Goal: Task Accomplishment & Management: Complete application form

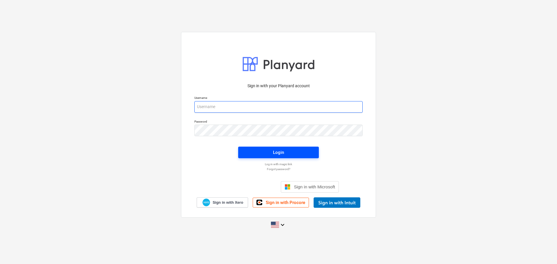
type input "[PERSON_NAME][EMAIL_ADDRESS][DOMAIN_NAME]"
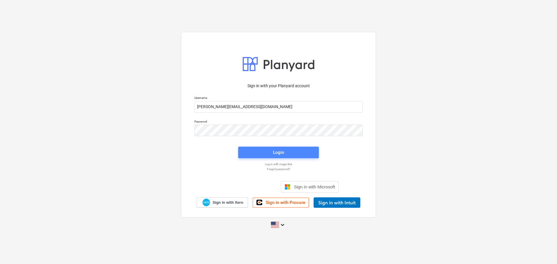
click at [259, 153] on span "Login" at bounding box center [278, 153] width 67 height 8
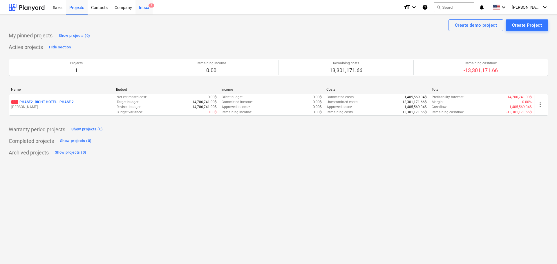
click at [146, 11] on div "Inbox 1" at bounding box center [143, 7] width 17 height 15
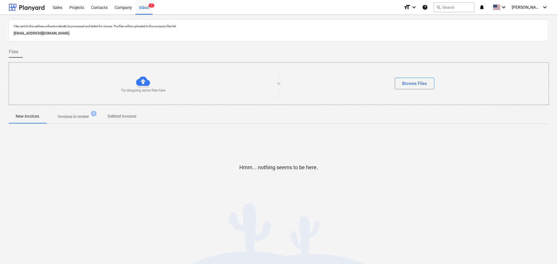
click at [96, 115] on span "1" at bounding box center [94, 114] width 6 height 6
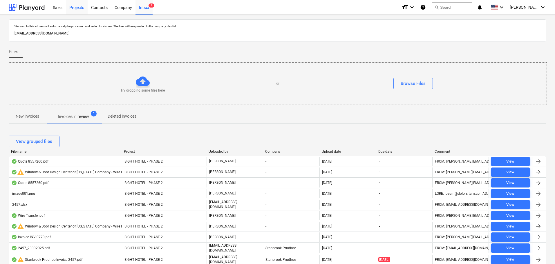
click at [78, 6] on div "Projects" at bounding box center [77, 7] width 22 height 15
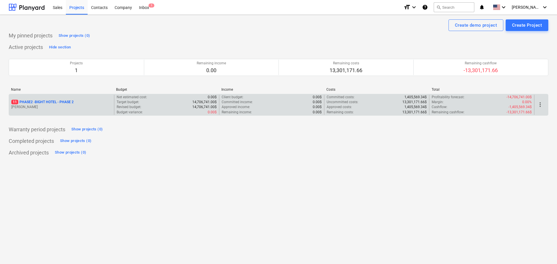
click at [48, 101] on p "11 PHASE2 - BIGHT HOTEL - PHASE 2" at bounding box center [42, 102] width 62 height 5
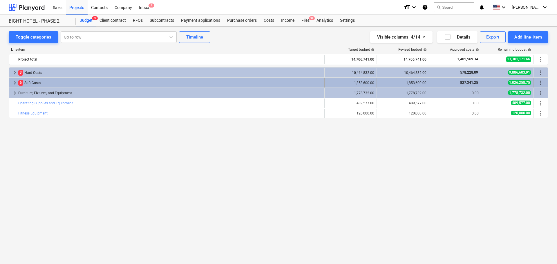
click at [15, 81] on span "keyboard_arrow_right" at bounding box center [14, 82] width 7 height 7
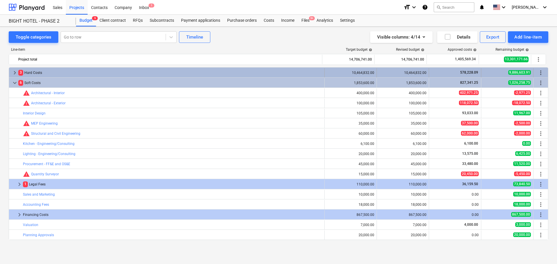
drag, startPoint x: 10, startPoint y: 66, endPoint x: 11, endPoint y: 73, distance: 7.7
click at [10, 66] on div "Line-item Target budget help Revised budget help Approved costs help Remaining …" at bounding box center [278, 145] width 539 height 204
click at [12, 74] on span "keyboard_arrow_right" at bounding box center [14, 72] width 7 height 7
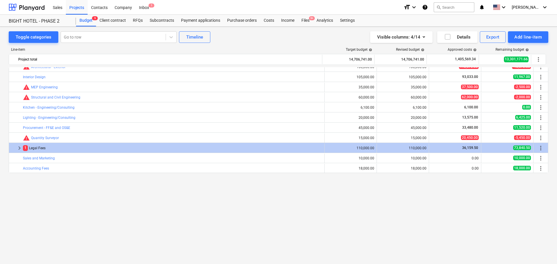
scroll to position [203, 0]
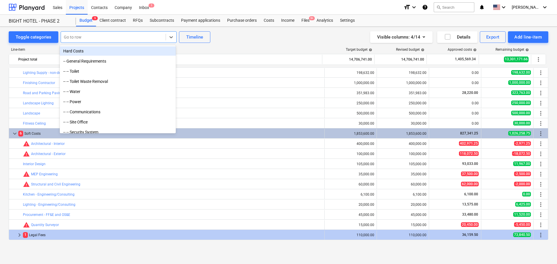
click at [98, 39] on div at bounding box center [113, 37] width 99 height 6
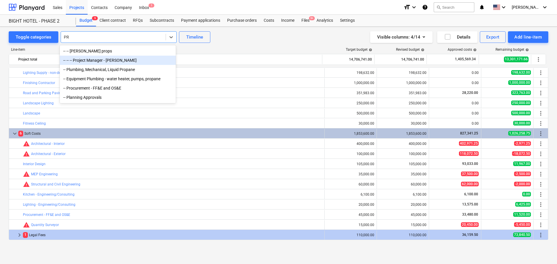
type input "P"
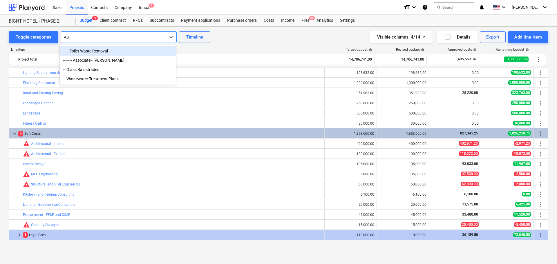
type input "ASS"
click at [101, 49] on div "-- -- -- Associate - [PERSON_NAME]" at bounding box center [118, 50] width 116 height 9
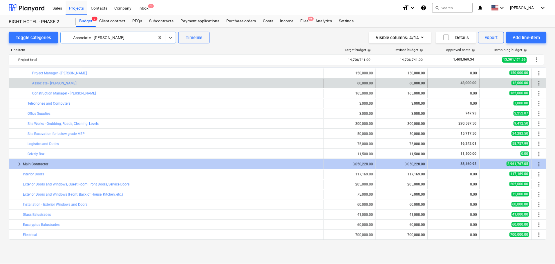
scroll to position [213, 0]
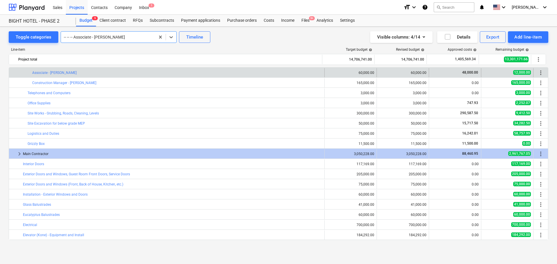
click at [272, 37] on div "Toggle categories option -- -- -- Associate - [PERSON_NAME], selected. Select i…" at bounding box center [278, 37] width 539 height 12
click at [514, 73] on span "12,000.00" at bounding box center [522, 72] width 18 height 5
click at [58, 71] on link "Associate - [PERSON_NAME]" at bounding box center [54, 73] width 44 height 4
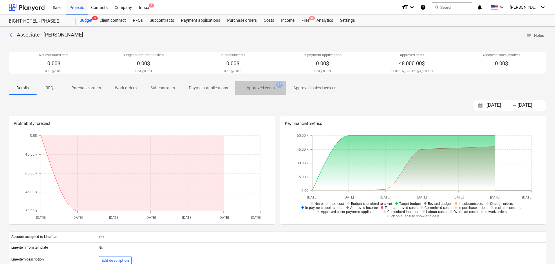
click at [266, 87] on p "Approved costs" at bounding box center [260, 88] width 28 height 6
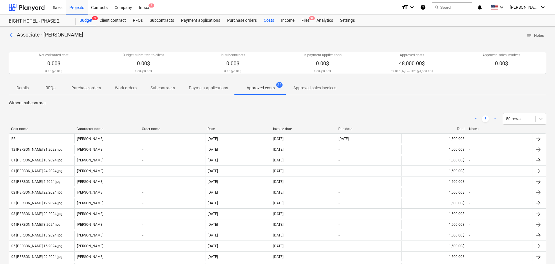
click at [270, 22] on div "Costs" at bounding box center [268, 21] width 17 height 12
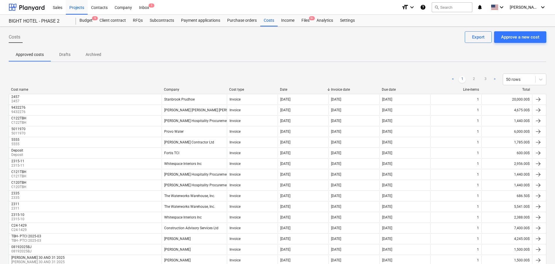
click at [508, 45] on div "Costs Approve a new cost Export" at bounding box center [277, 39] width 537 height 16
click at [512, 42] on button "Approve a new cost" at bounding box center [520, 37] width 52 height 12
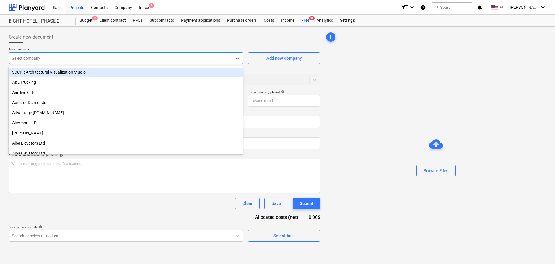
click at [109, 53] on div "Select company" at bounding box center [126, 58] width 234 height 12
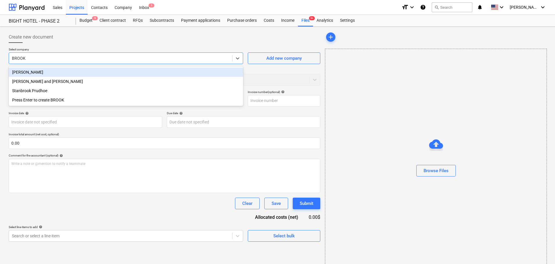
type input "[PERSON_NAME]"
click at [110, 73] on div "[PERSON_NAME]" at bounding box center [126, 72] width 234 height 9
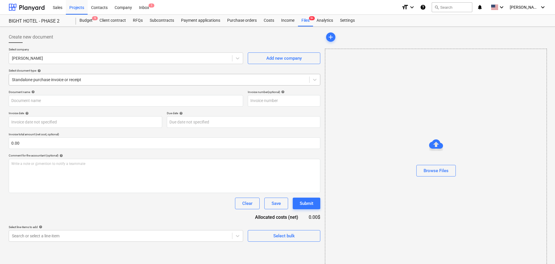
click at [88, 82] on div at bounding box center [159, 80] width 294 height 6
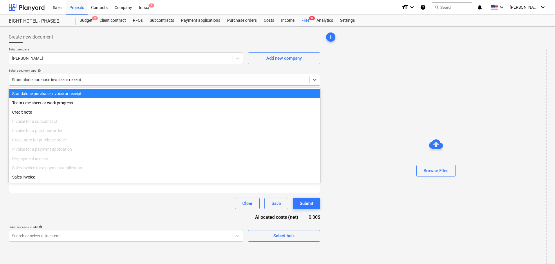
click at [67, 83] on div "Standalone purchase invoice or receipt" at bounding box center [159, 80] width 300 height 8
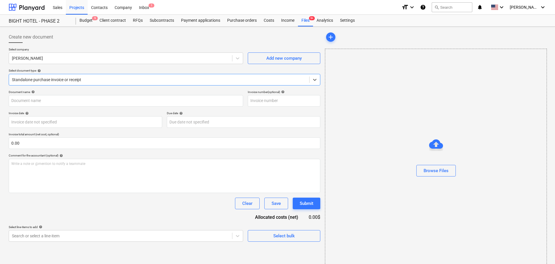
click at [63, 93] on div "Document name help" at bounding box center [126, 92] width 234 height 4
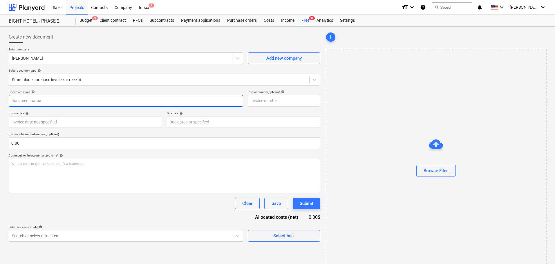
click at [61, 102] on input "text" at bounding box center [126, 101] width 234 height 12
click at [61, 99] on input "09032025" at bounding box center [126, 101] width 234 height 12
drag, startPoint x: 61, startPoint y: 99, endPoint x: -14, endPoint y: 100, distance: 74.8
click at [0, 100] on html "Sales Projects Contacts Company Inbox 1 format_size keyboard_arrow_down help se…" at bounding box center [277, 132] width 555 height 264
type input "09032025BJ"
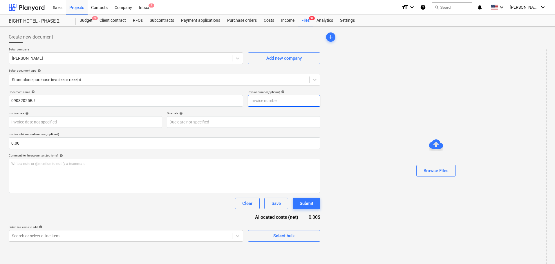
click at [273, 97] on input "text" at bounding box center [284, 101] width 72 height 12
paste input "09032025BJ"
type input "09032025BJ"
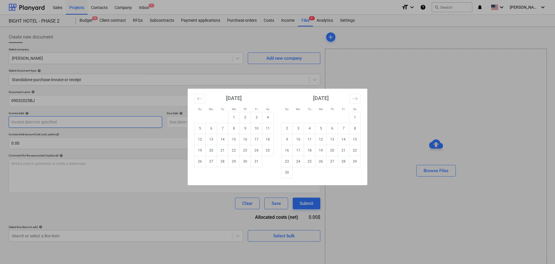
click at [103, 122] on body "Sales Projects Contacts Company Inbox 1 format_size keyboard_arrow_down help se…" at bounding box center [277, 132] width 555 height 264
click at [192, 99] on div "[DATE] 1 2 3 4 5 6 7 8 9 10 11 12 13 14 15 16 17 18 19 20 21 22 23 24 25 26 27 …" at bounding box center [233, 128] width 87 height 79
click at [196, 99] on button "Move backward to switch to the previous month." at bounding box center [199, 99] width 11 height 10
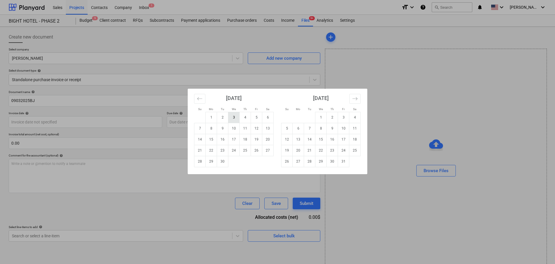
click at [235, 117] on td "3" at bounding box center [233, 117] width 11 height 11
type input "[DATE]"
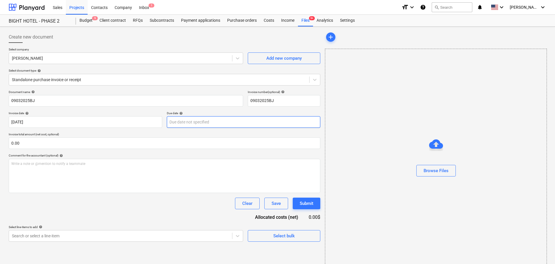
click at [233, 117] on body "Sales Projects Contacts Company Inbox 1 format_size keyboard_arrow_down help se…" at bounding box center [277, 132] width 555 height 264
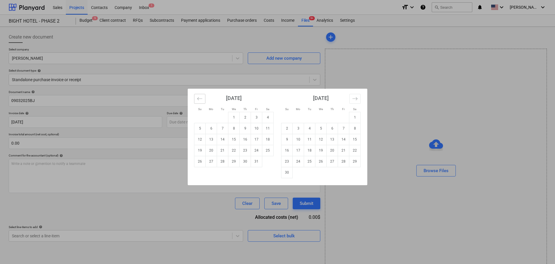
click at [201, 99] on icon "Move backward to switch to the previous month." at bounding box center [200, 99] width 6 height 6
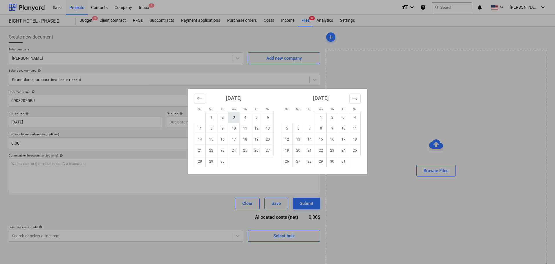
click at [234, 120] on td "3" at bounding box center [233, 117] width 11 height 11
type input "[DATE]"
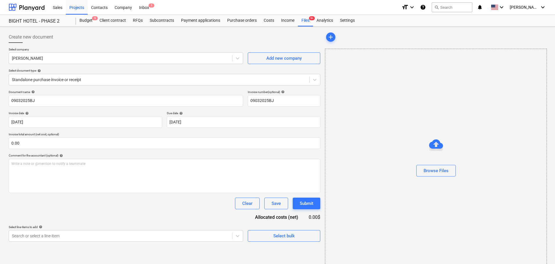
click at [120, 135] on p "Invoice total amount (net cost, optional)" at bounding box center [164, 134] width 311 height 5
click at [100, 144] on input "text" at bounding box center [164, 143] width 311 height 12
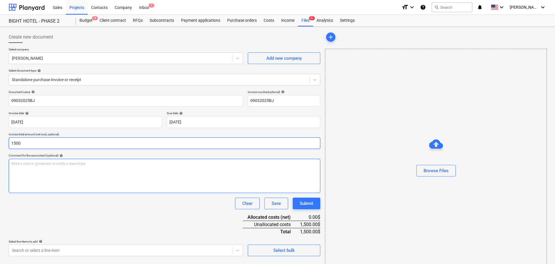
type input "1,500.00"
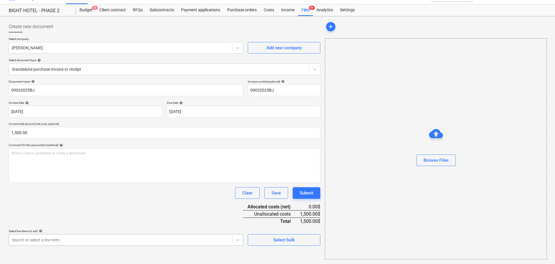
click at [57, 251] on body "Sales Projects Contacts Company Inbox 1 format_size keyboard_arrow_down help se…" at bounding box center [277, 122] width 555 height 264
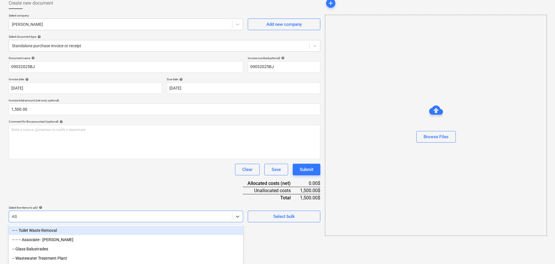
type input "ASS"
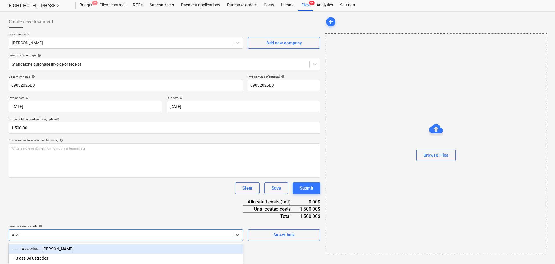
click at [42, 252] on div "-- -- -- Associate - [PERSON_NAME]" at bounding box center [126, 248] width 234 height 9
click at [97, 186] on div "Clear Save Submit" at bounding box center [164, 188] width 311 height 12
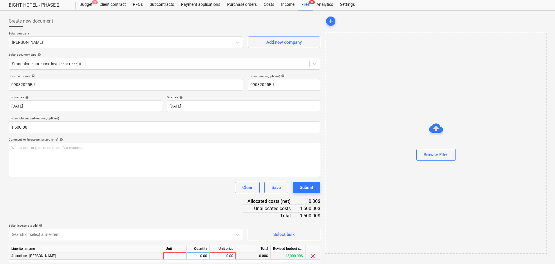
click at [177, 255] on div at bounding box center [174, 255] width 23 height 7
type input "H"
type input "hrs"
type input "1500"
click at [209, 211] on div "Document name help 09032025BJ Invoice number (optional) help 09032025BJ Invoice…" at bounding box center [164, 176] width 311 height 204
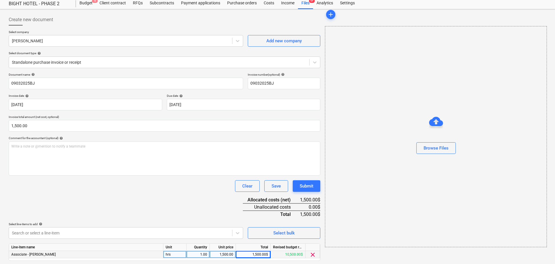
scroll to position [35, 0]
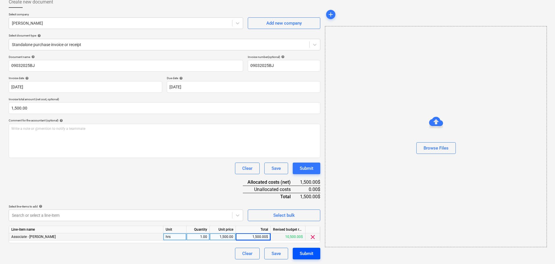
click at [302, 251] on div "Submit" at bounding box center [306, 254] width 14 height 8
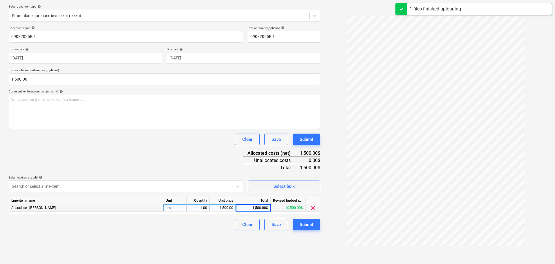
scroll to position [6, 0]
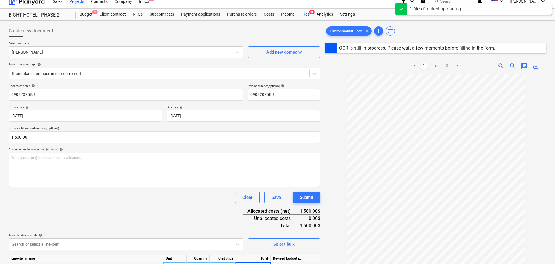
click at [456, 66] on link ">" at bounding box center [456, 66] width 7 height 7
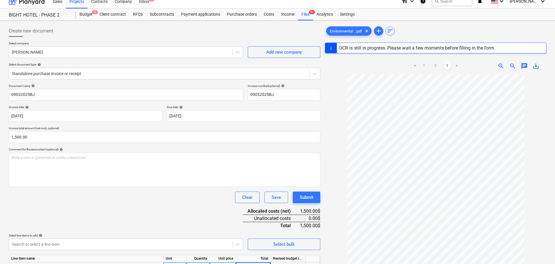
click at [417, 66] on link "<" at bounding box center [414, 66] width 7 height 7
click at [136, 203] on div "Document name help 09032025BJ Invoice number (optional) help 09032025BJ Invoice…" at bounding box center [164, 186] width 311 height 204
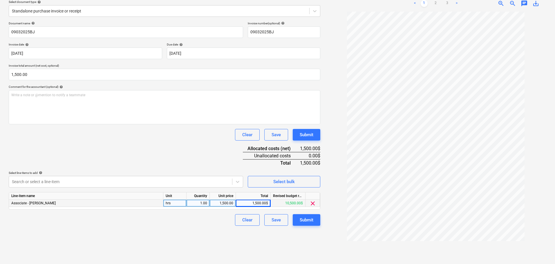
scroll to position [0, 0]
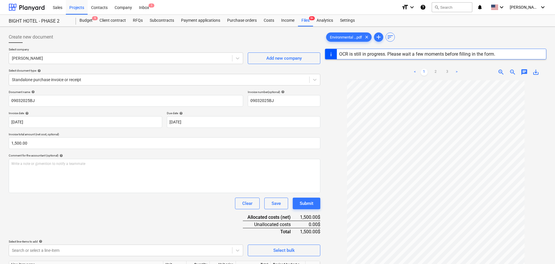
click at [150, 39] on div "Create new document" at bounding box center [164, 37] width 311 height 12
click at [308, 206] on div "Submit" at bounding box center [306, 204] width 14 height 8
